Goal: Navigation & Orientation: Understand site structure

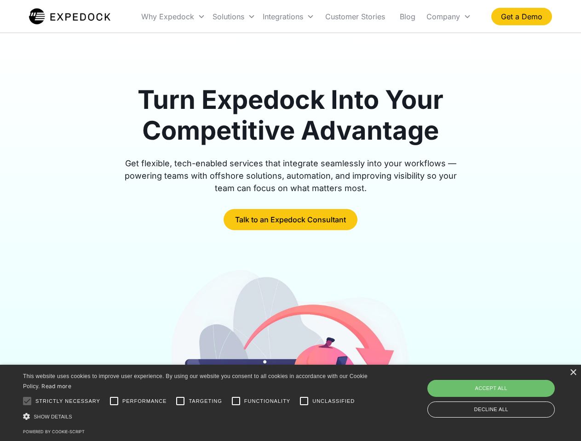
click at [306, 17] on div "Integrations" at bounding box center [288, 16] width 59 height 31
click at [173, 17] on div "Why Expedock" at bounding box center [167, 16] width 53 height 9
click at [234, 17] on div "Solutions" at bounding box center [228, 16] width 32 height 9
click at [288, 17] on div "Integrations" at bounding box center [283, 16] width 40 height 9
click at [448, 17] on div "Company" at bounding box center [443, 16] width 34 height 9
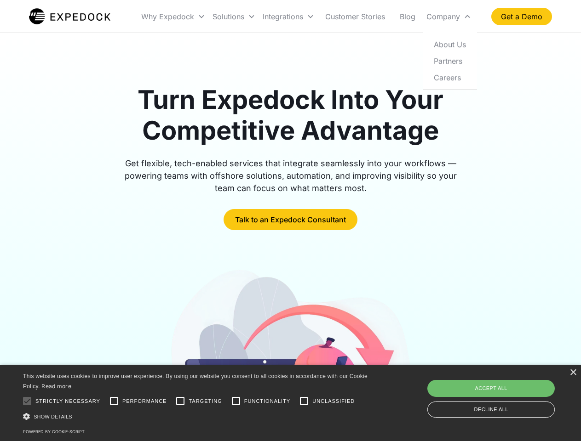
click at [27, 401] on div at bounding box center [27, 401] width 18 height 18
click at [114, 401] on input "Performance" at bounding box center [114, 401] width 18 height 18
checkbox input "true"
click at [180, 401] on input "Targeting" at bounding box center [180, 401] width 18 height 18
checkbox input "true"
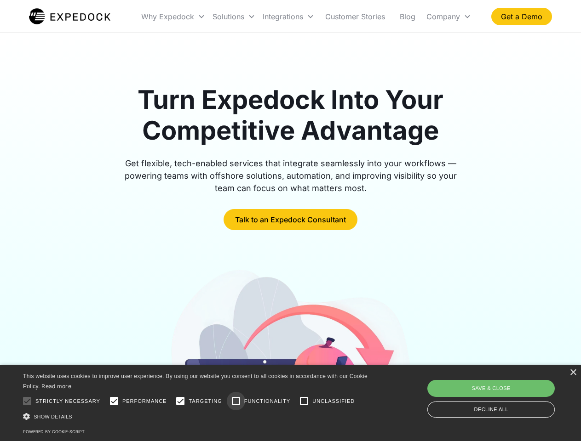
click at [236, 401] on input "Functionality" at bounding box center [236, 401] width 18 height 18
checkbox input "true"
click at [304, 401] on input "Unclassified" at bounding box center [304, 401] width 18 height 18
checkbox input "true"
